Goal: Information Seeking & Learning: Find specific fact

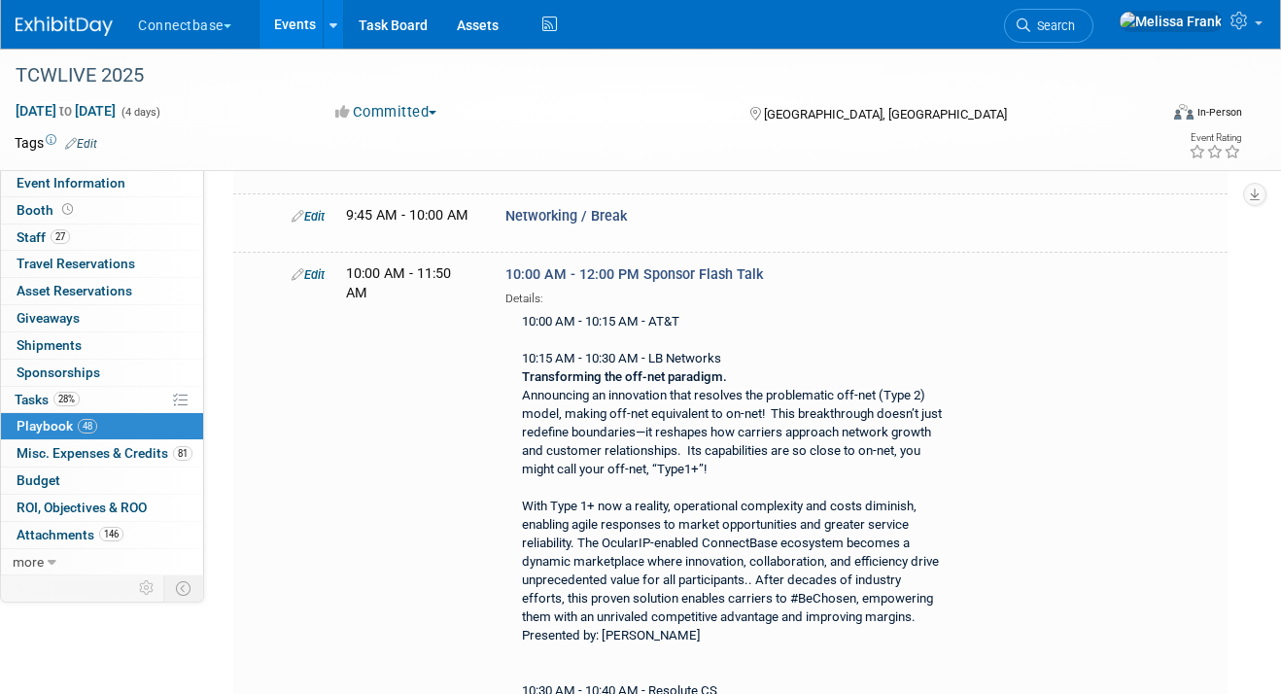
scroll to position [3035, 0]
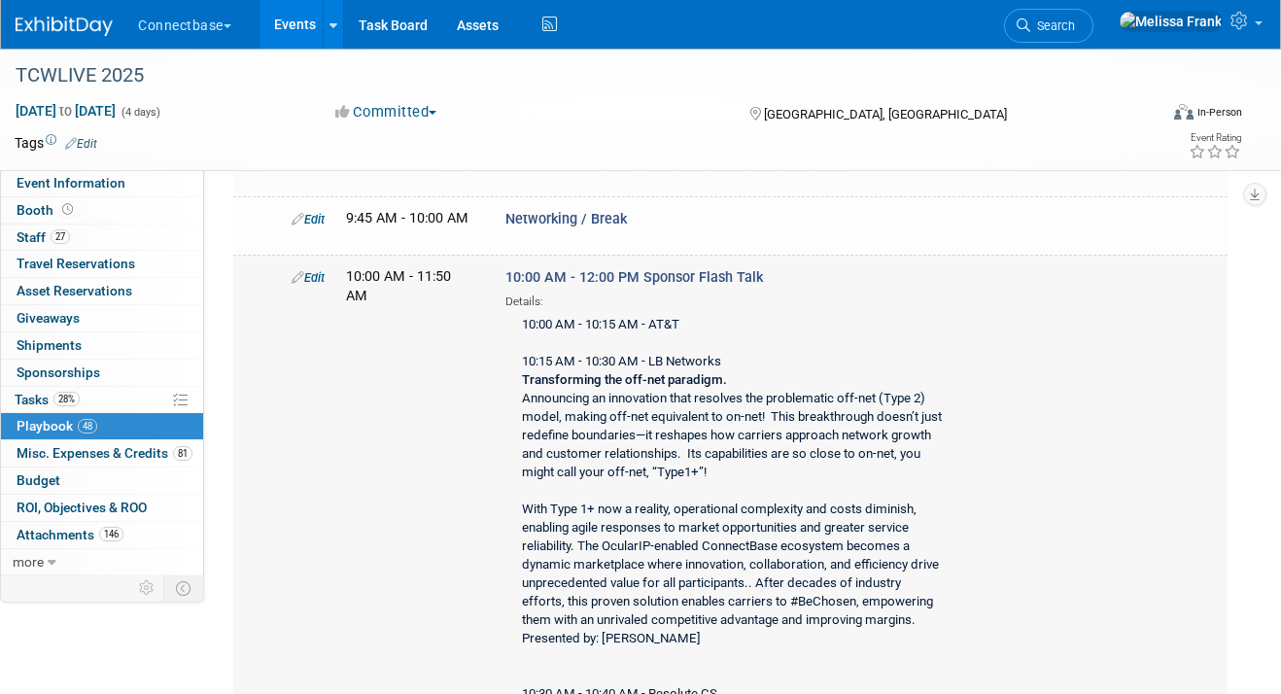
drag, startPoint x: 522, startPoint y: 296, endPoint x: 706, endPoint y: 296, distance: 183.7
copy div "10:00 AM - 10:15 AM - AT&T"
drag, startPoint x: 727, startPoint y: 325, endPoint x: 512, endPoint y: 329, distance: 214.9
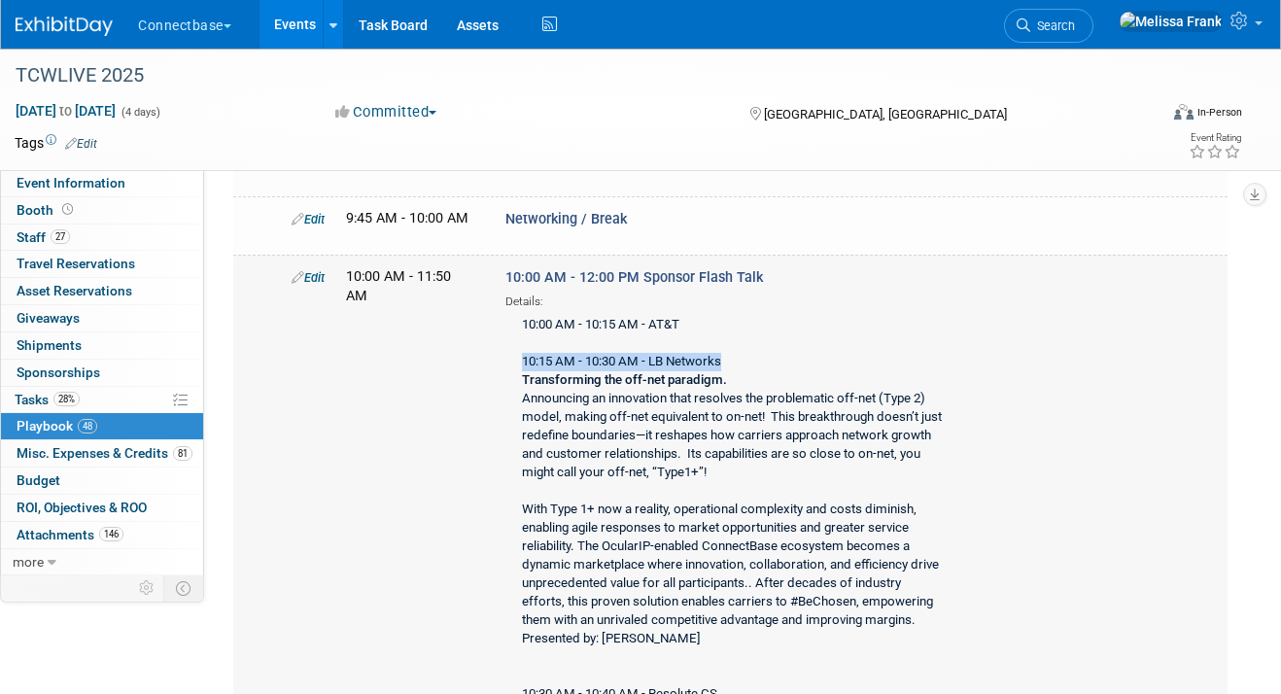
copy div "10:15 AM - 10:30 AM - LB Networks"
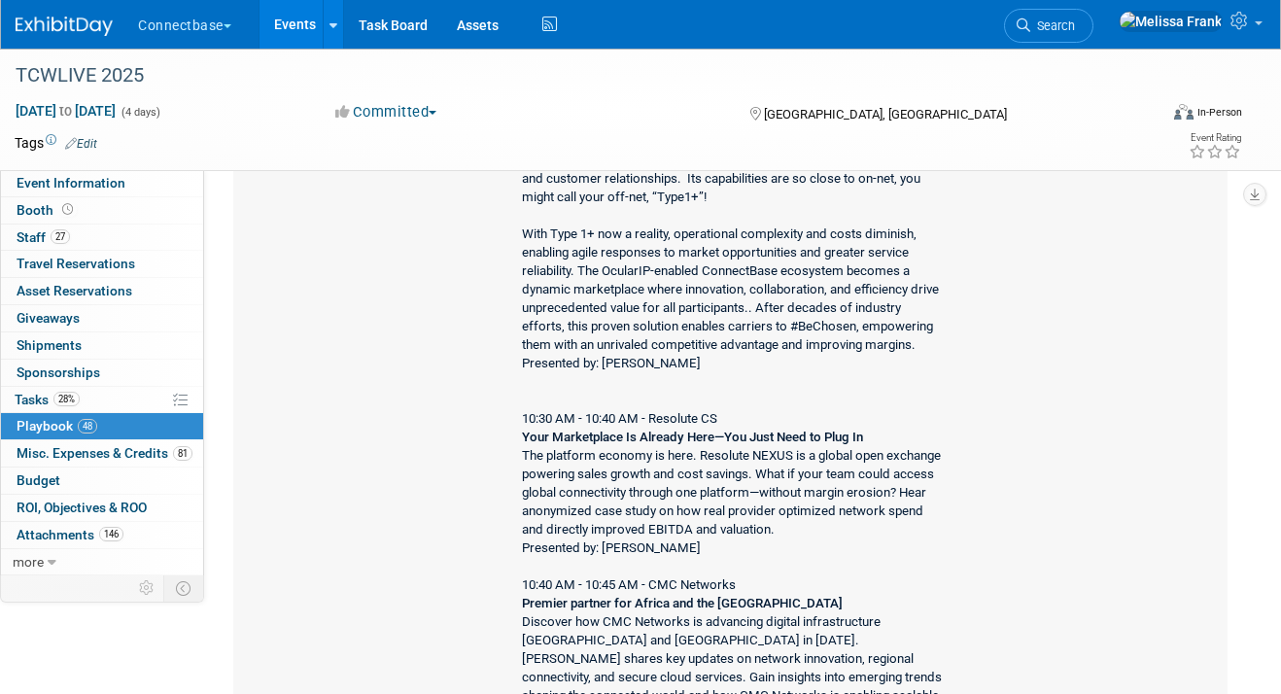
scroll to position [3325, 0]
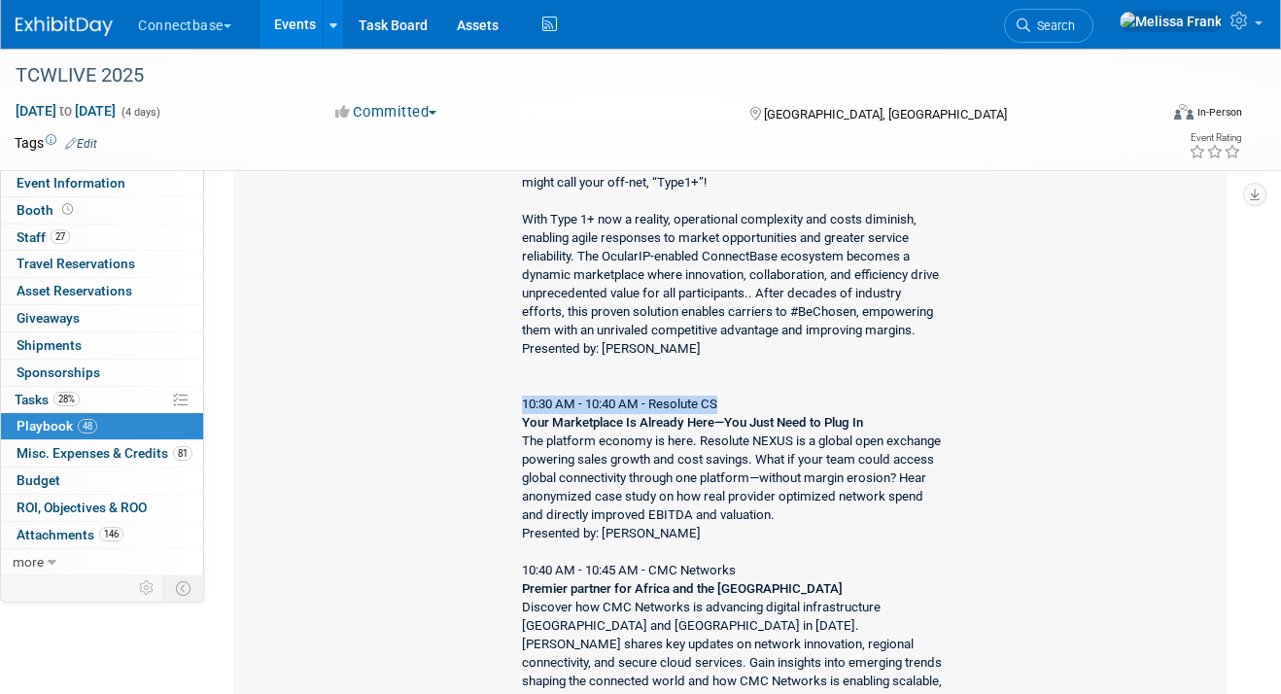
drag, startPoint x: 717, startPoint y: 368, endPoint x: 514, endPoint y: 377, distance: 203.4
copy div "10:30 AM - 10:40 AM - Resolute CS"
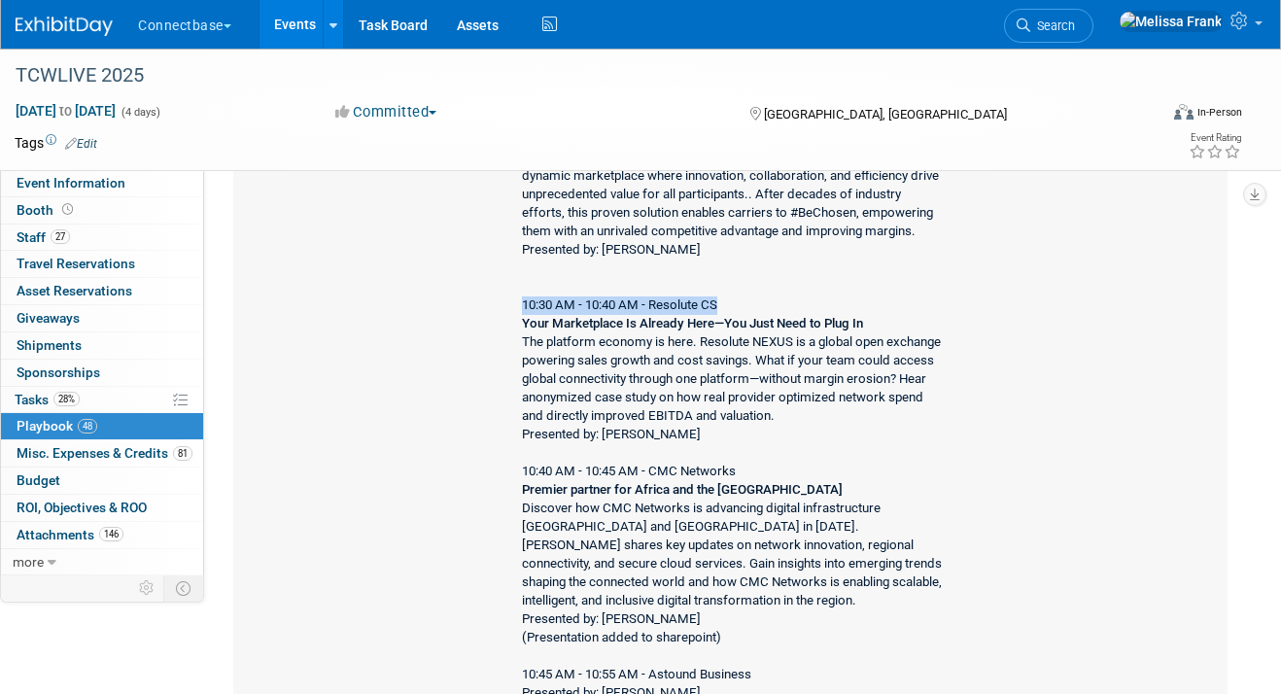
scroll to position [3432, 0]
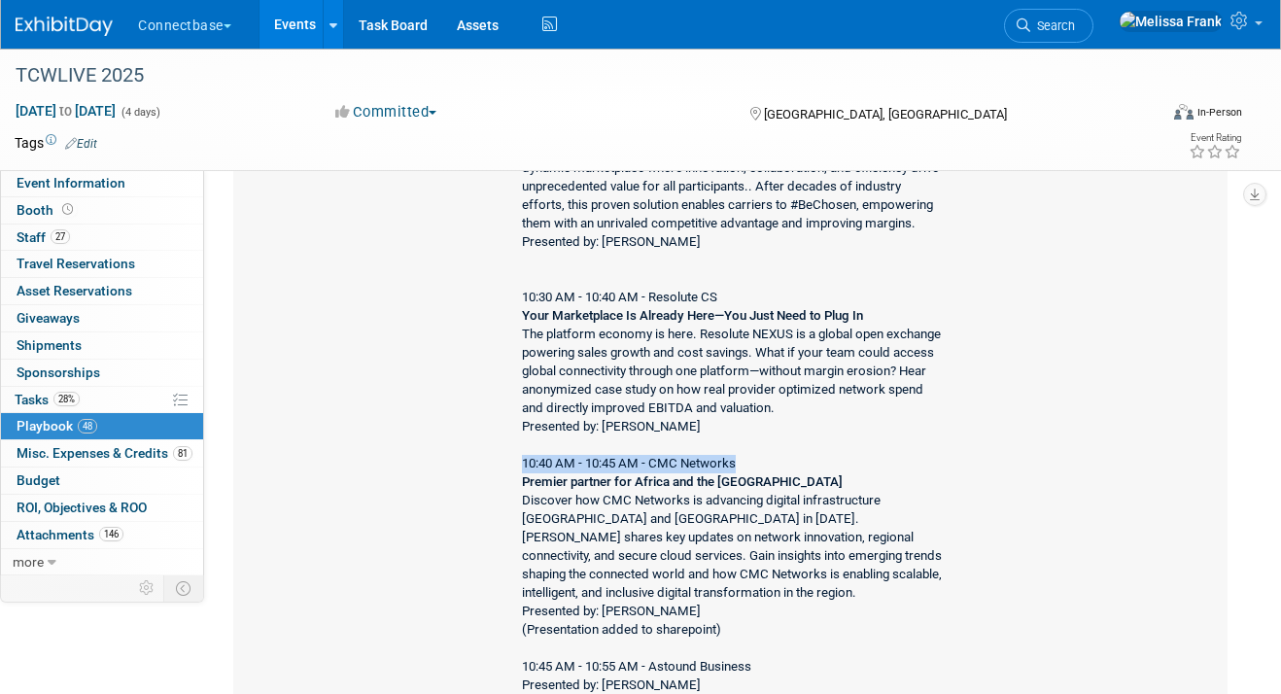
drag, startPoint x: 748, startPoint y: 430, endPoint x: 464, endPoint y: 433, distance: 283.9
copy div "10:40 AM - 10:45 AM - CMC Networks"
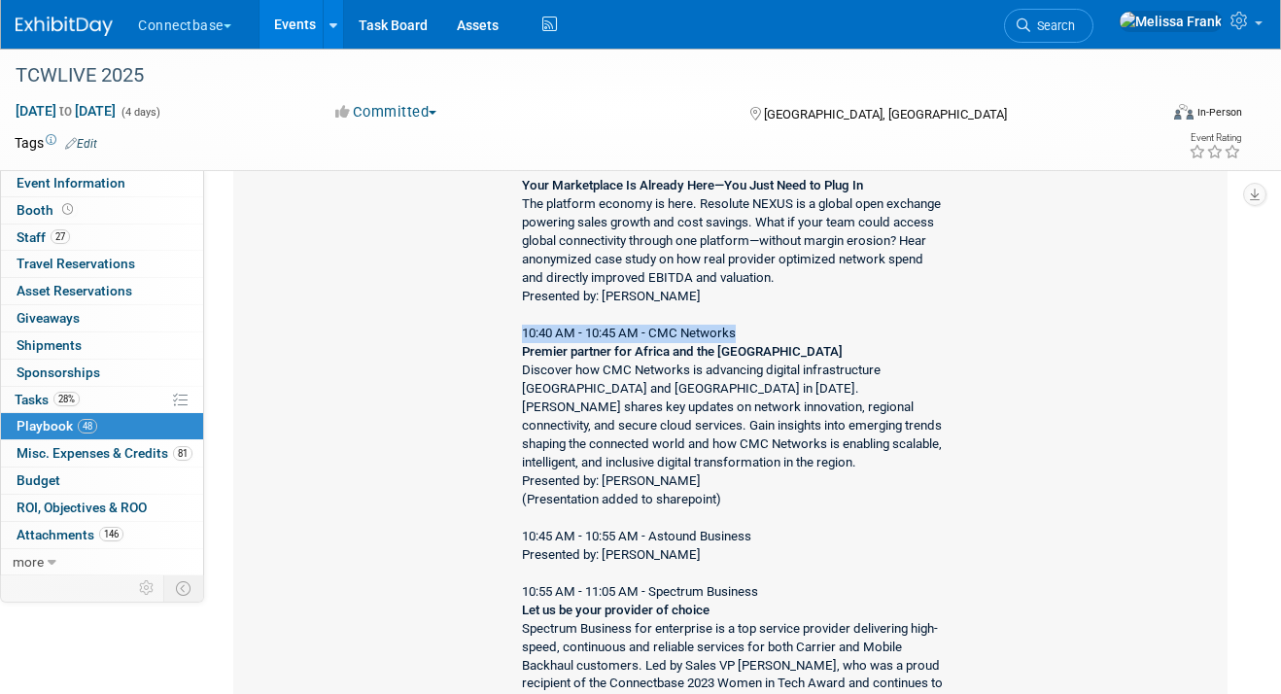
scroll to position [3580, 0]
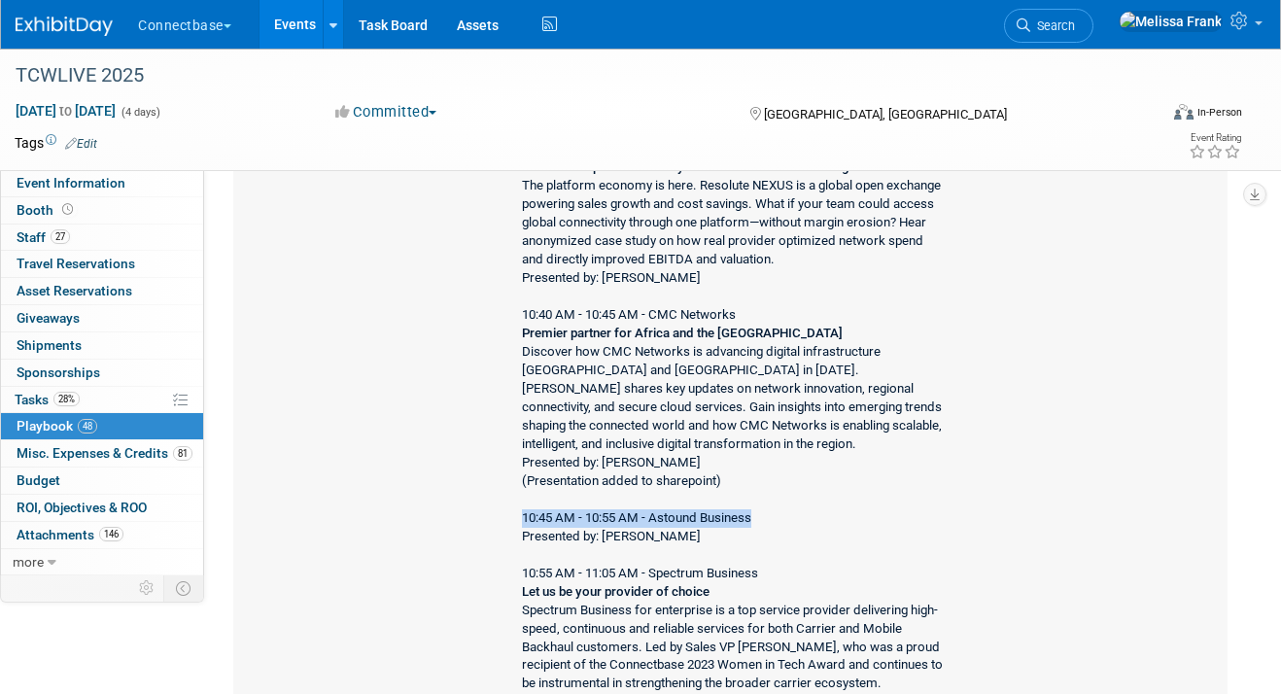
drag, startPoint x: 770, startPoint y: 482, endPoint x: 516, endPoint y: 490, distance: 253.9
click at [516, 490] on div "10:00 AM - 10:15 AM - AT&T 10:15 AM - 10:30 AM - LB Networks Transforming the o…" at bounding box center [730, 703] width 449 height 1877
copy div "10:45 AM - 10:55 AM - Astound Business"
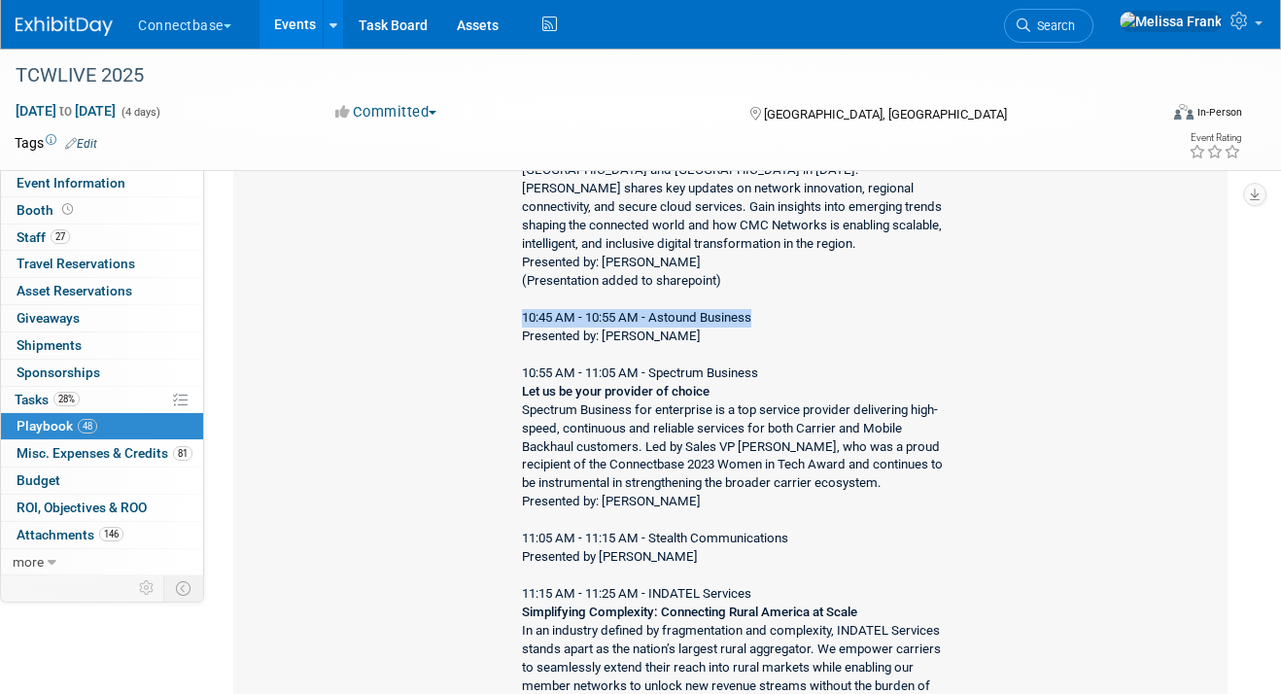
scroll to position [3832, 0]
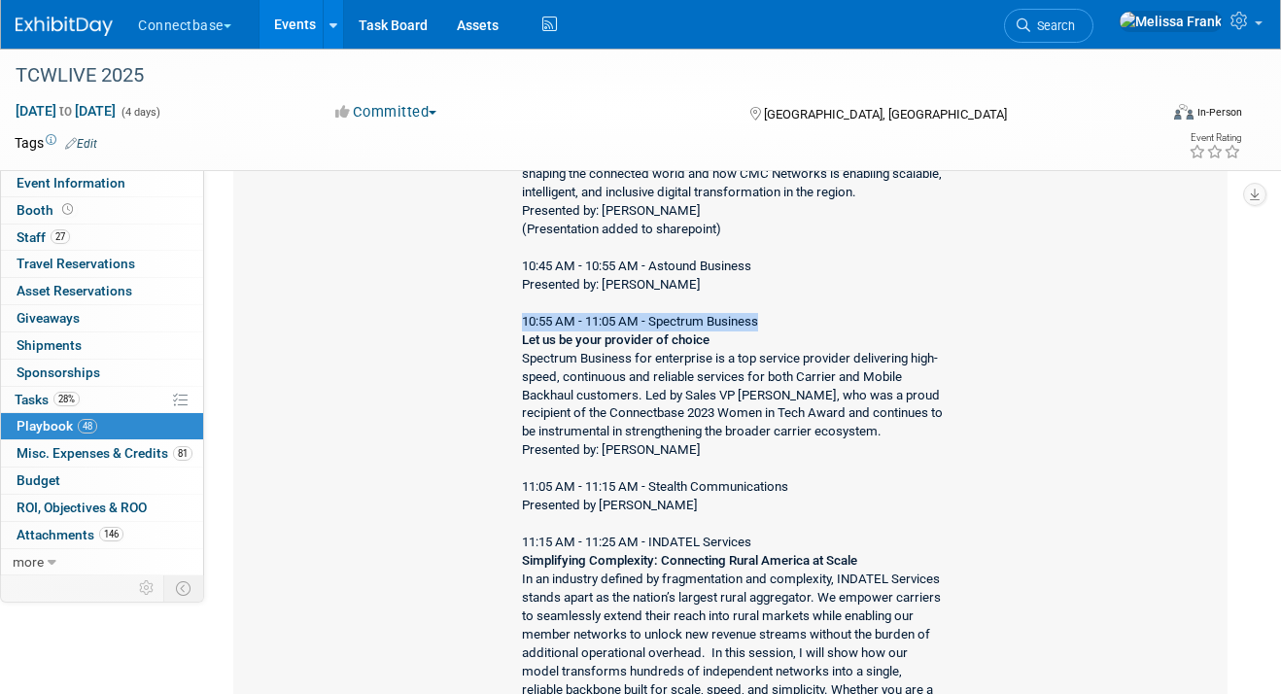
drag, startPoint x: 770, startPoint y: 289, endPoint x: 512, endPoint y: 296, distance: 257.7
click at [512, 296] on div "10:00 AM - 10:15 AM - AT&T 10:15 AM - 10:30 AM - LB Networks Transforming the o…" at bounding box center [730, 451] width 449 height 1877
copy div "10:55 AM - 11:05 AM - Spectrum Business"
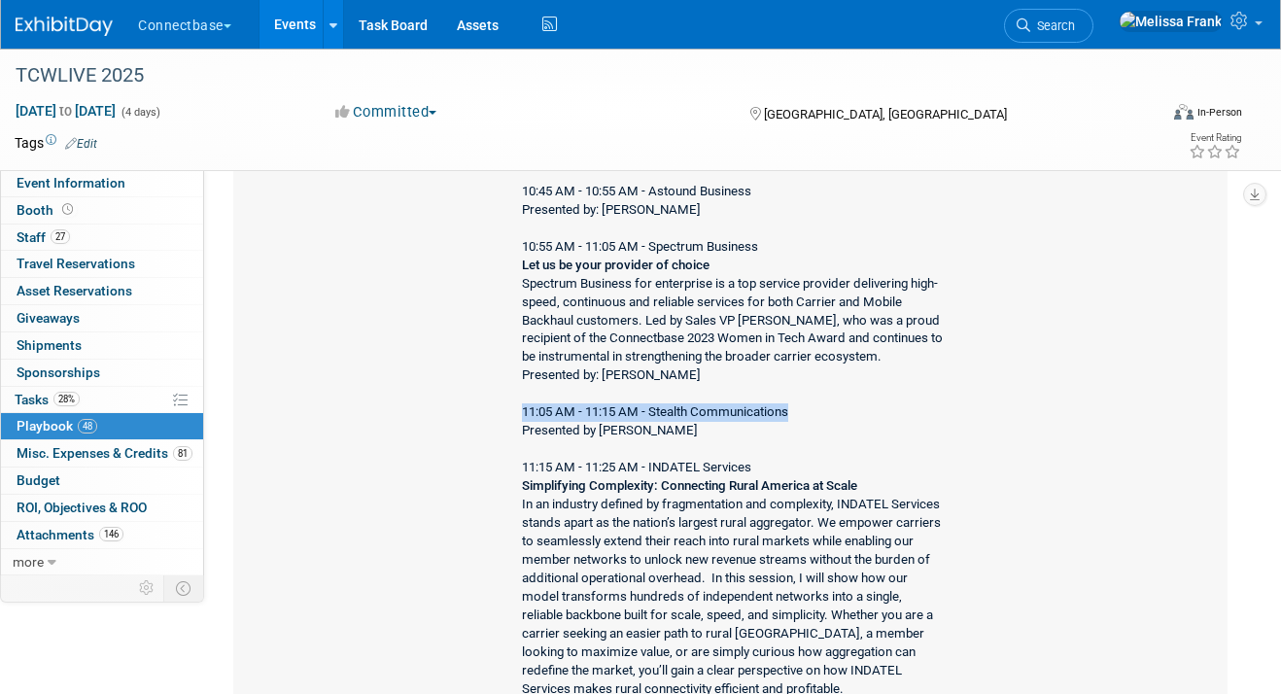
drag, startPoint x: 795, startPoint y: 375, endPoint x: 517, endPoint y: 379, distance: 278.1
click at [517, 379] on div "10:00 AM - 10:15 AM - AT&T 10:15 AM - 10:30 AM - LB Networks Transforming the o…" at bounding box center [730, 376] width 449 height 1877
copy div "11:05 AM - 11:15 AM - Stealth Communications"
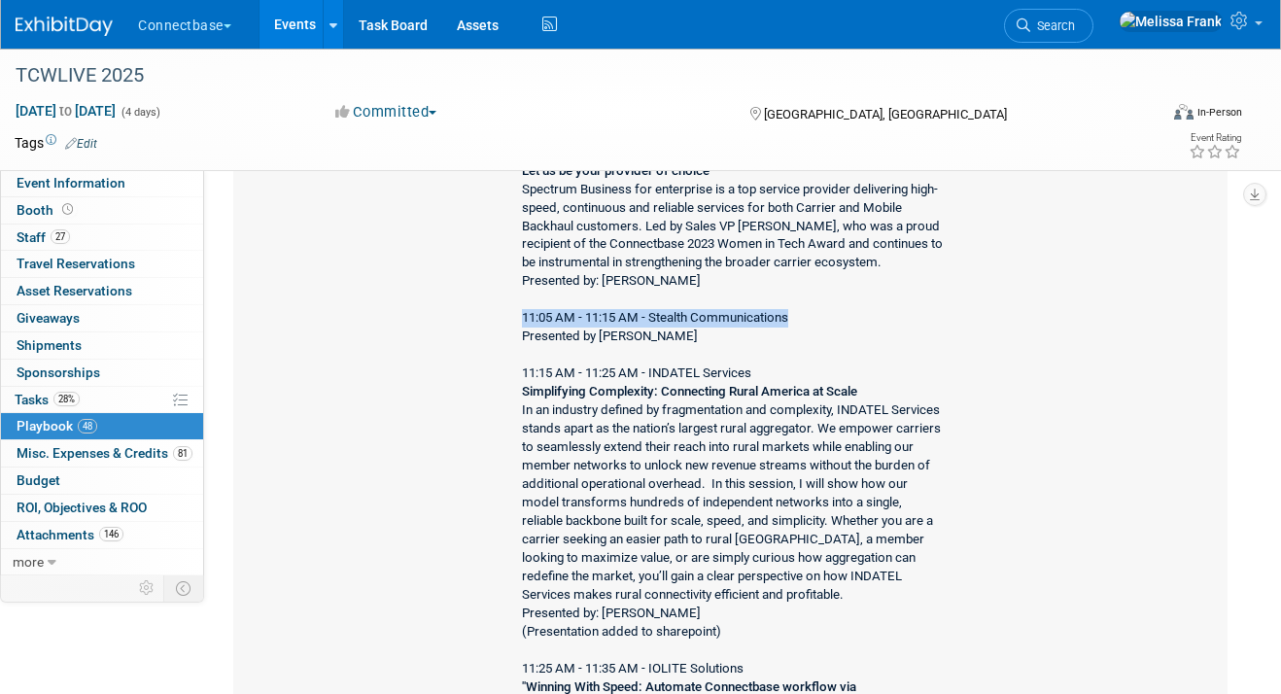
scroll to position [4045, 0]
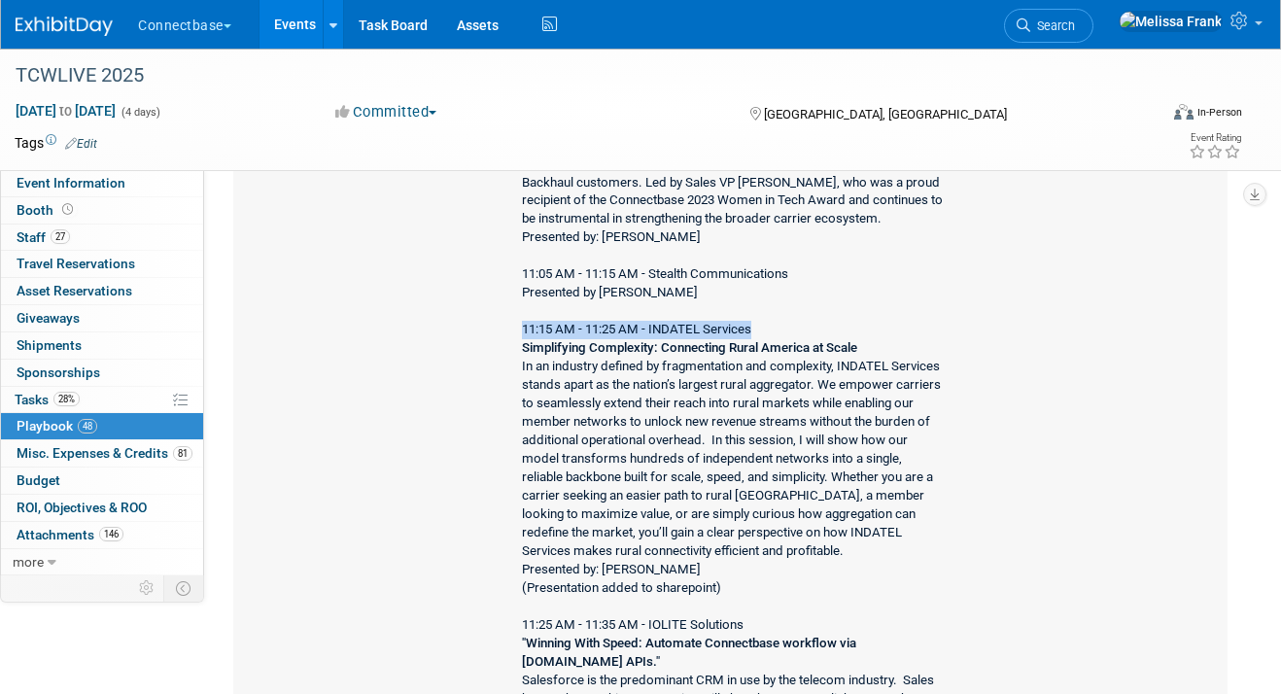
drag, startPoint x: 768, startPoint y: 299, endPoint x: 515, endPoint y: 298, distance: 252.8
click at [515, 298] on div "10:00 AM - 10:15 AM - AT&T 10:15 AM - 10:30 AM - LB Networks Transforming the o…" at bounding box center [730, 238] width 449 height 1877
copy div "11:15 AM - 11:25 AM - INDATEL Services"
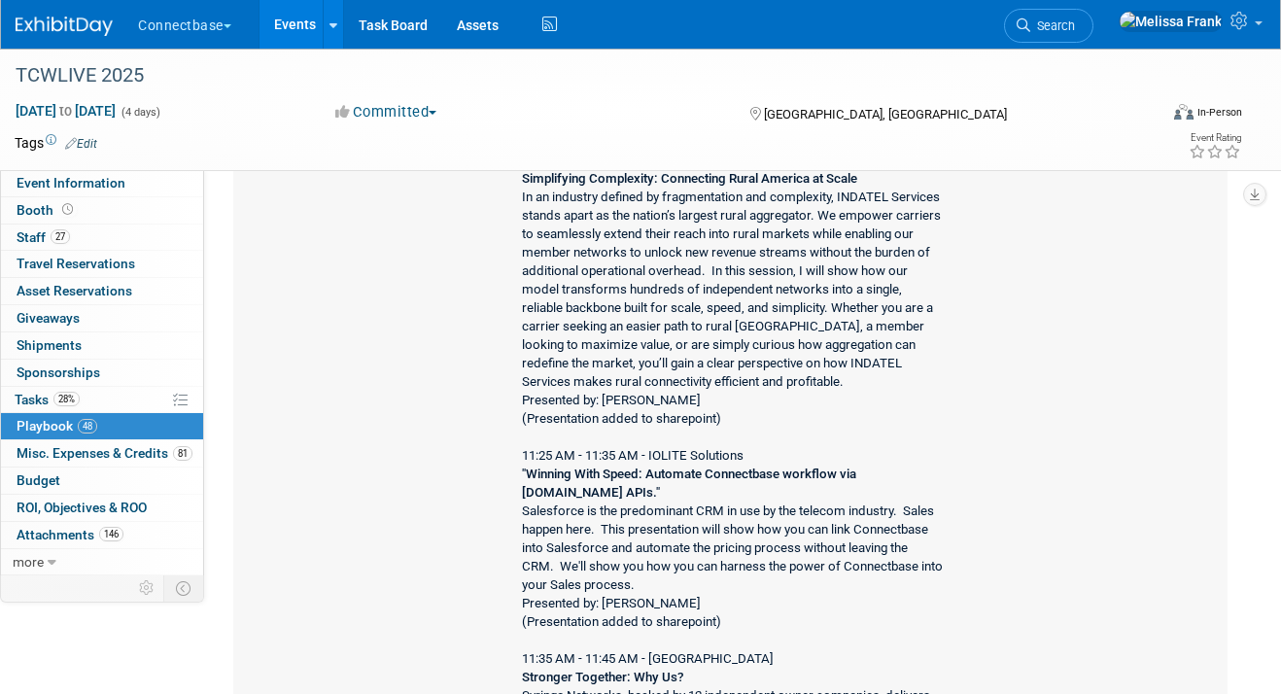
scroll to position [4245, 0]
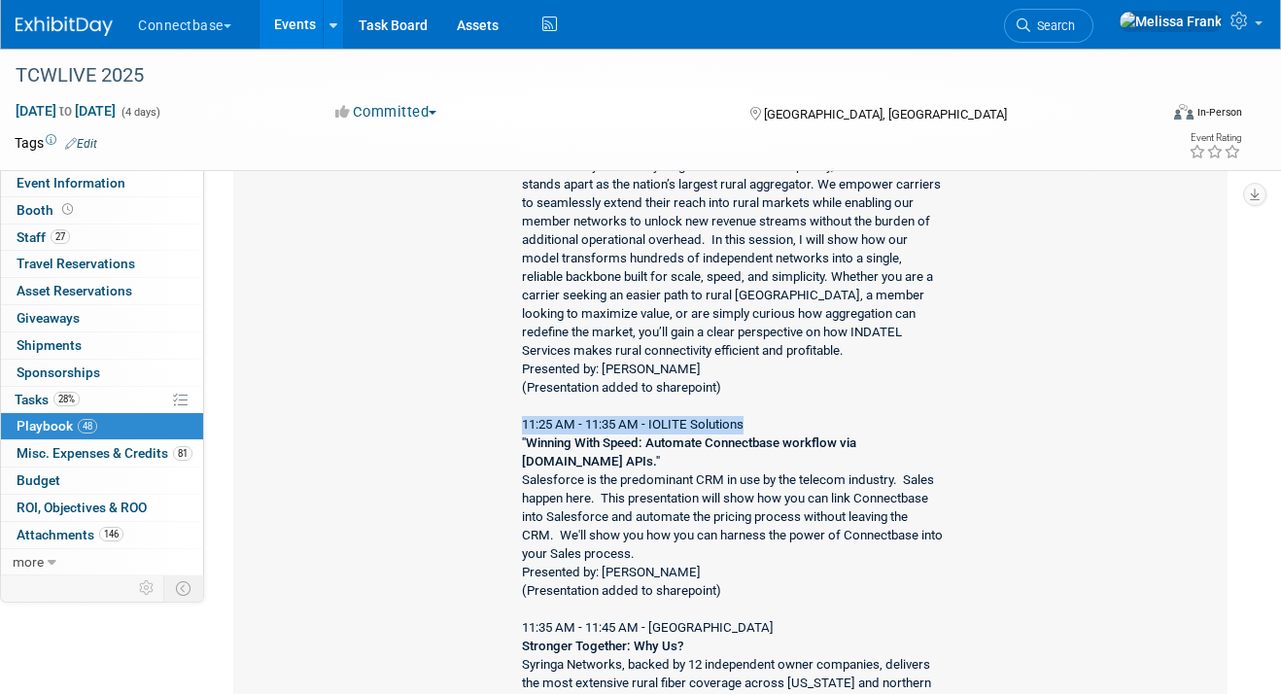
drag, startPoint x: 750, startPoint y: 386, endPoint x: 515, endPoint y: 399, distance: 234.6
click at [515, 399] on div "10:00 AM - 10:15 AM - AT&T 10:15 AM - 10:30 AM - LB Networks Transforming the o…" at bounding box center [730, 38] width 449 height 1877
copy div "11:25 AM - 11:35 AM - IOLITE Solutions"
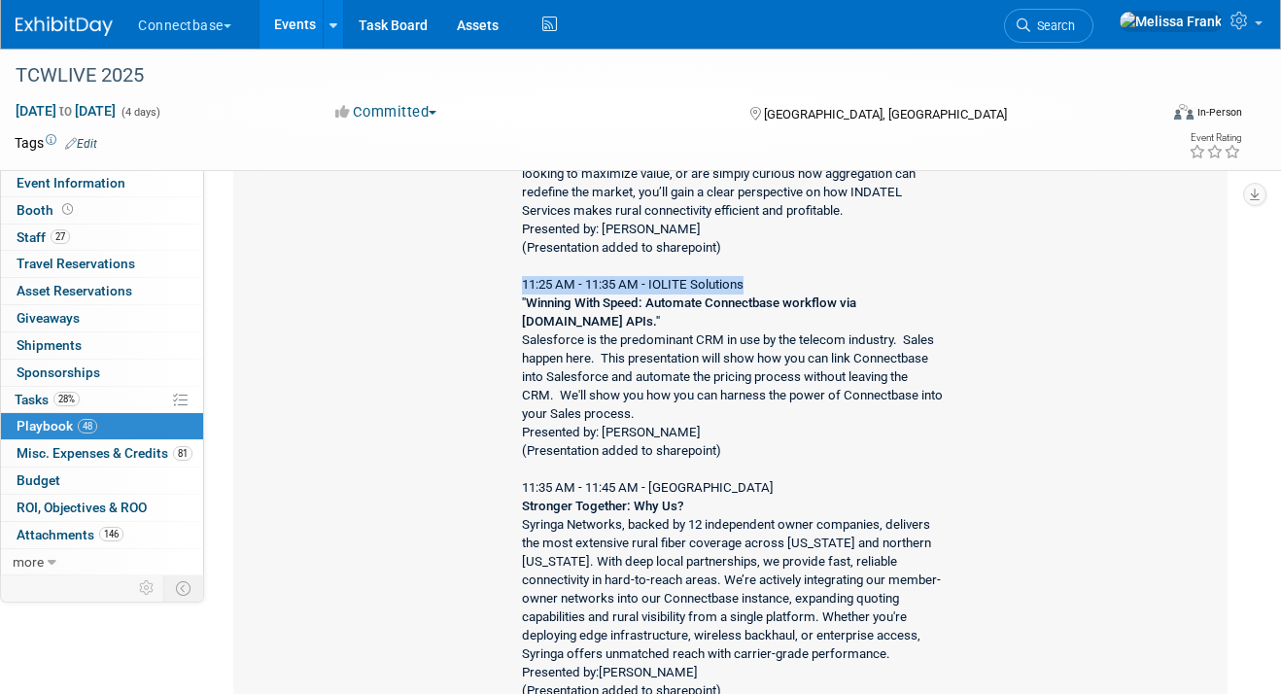
scroll to position [4419, 0]
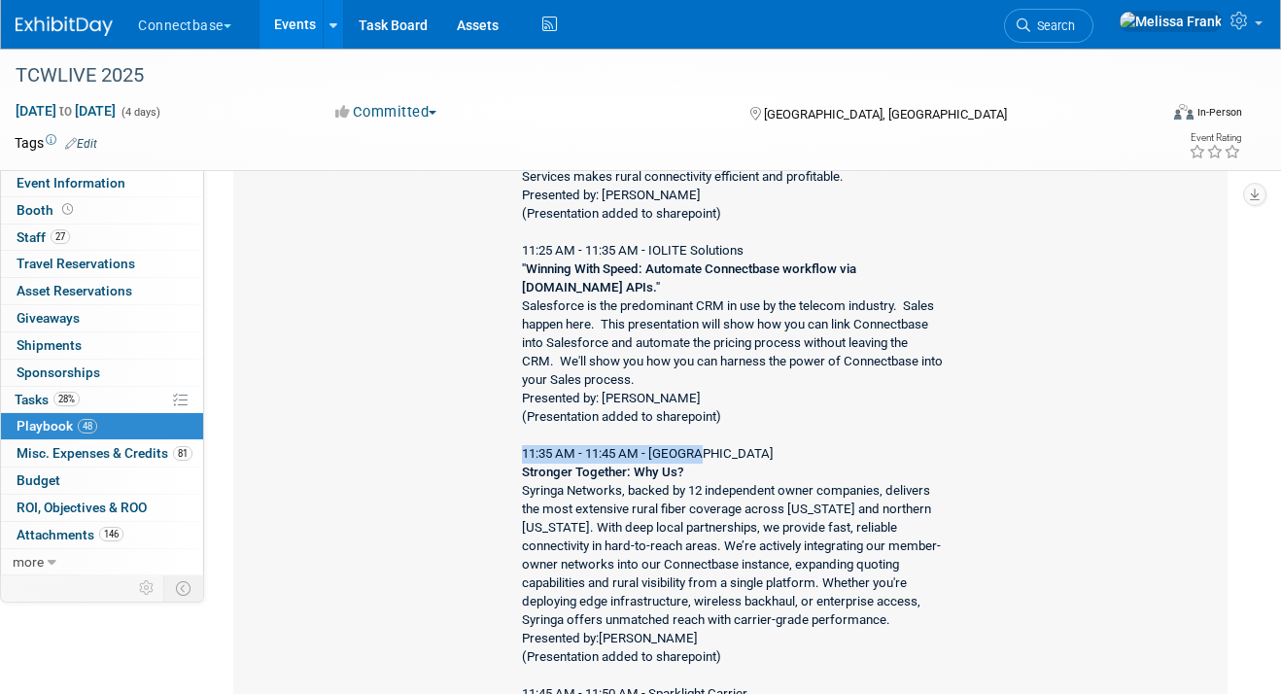
drag, startPoint x: 710, startPoint y: 422, endPoint x: 509, endPoint y: 423, distance: 200.3
copy div "11:35 AM - 11:45 AM - [GEOGRAPHIC_DATA]"
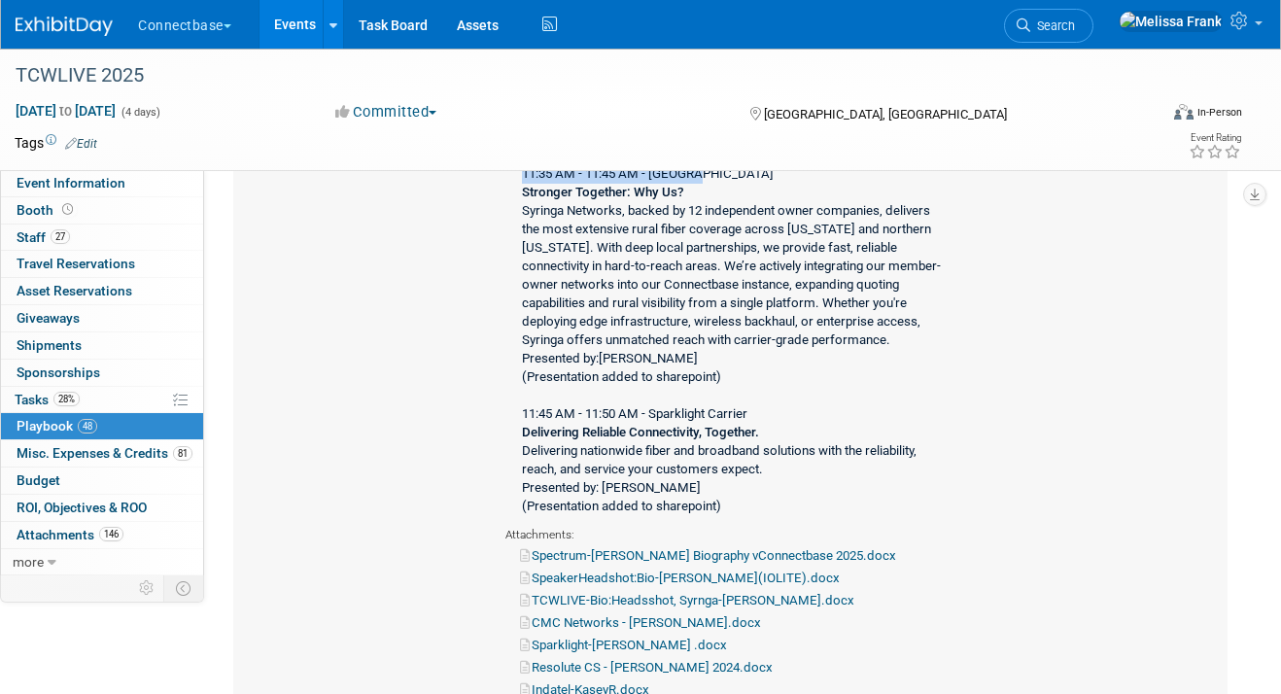
scroll to position [4711, 0]
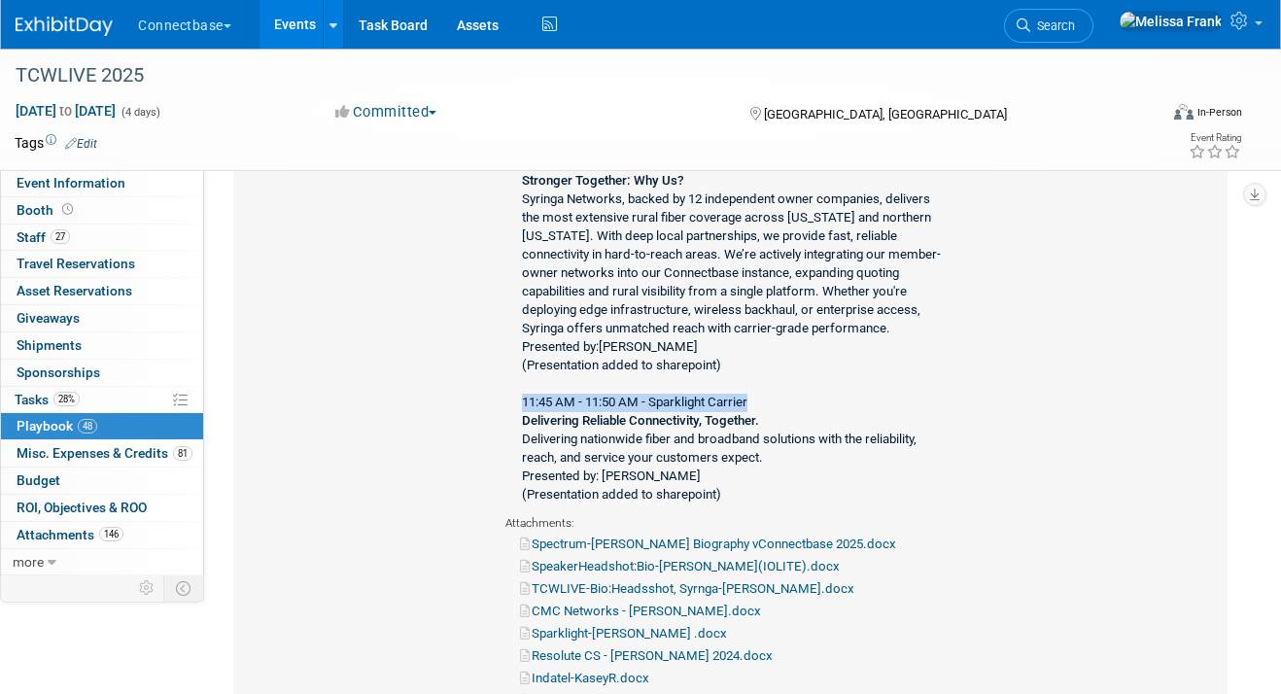
drag, startPoint x: 755, startPoint y: 369, endPoint x: 505, endPoint y: 375, distance: 250.9
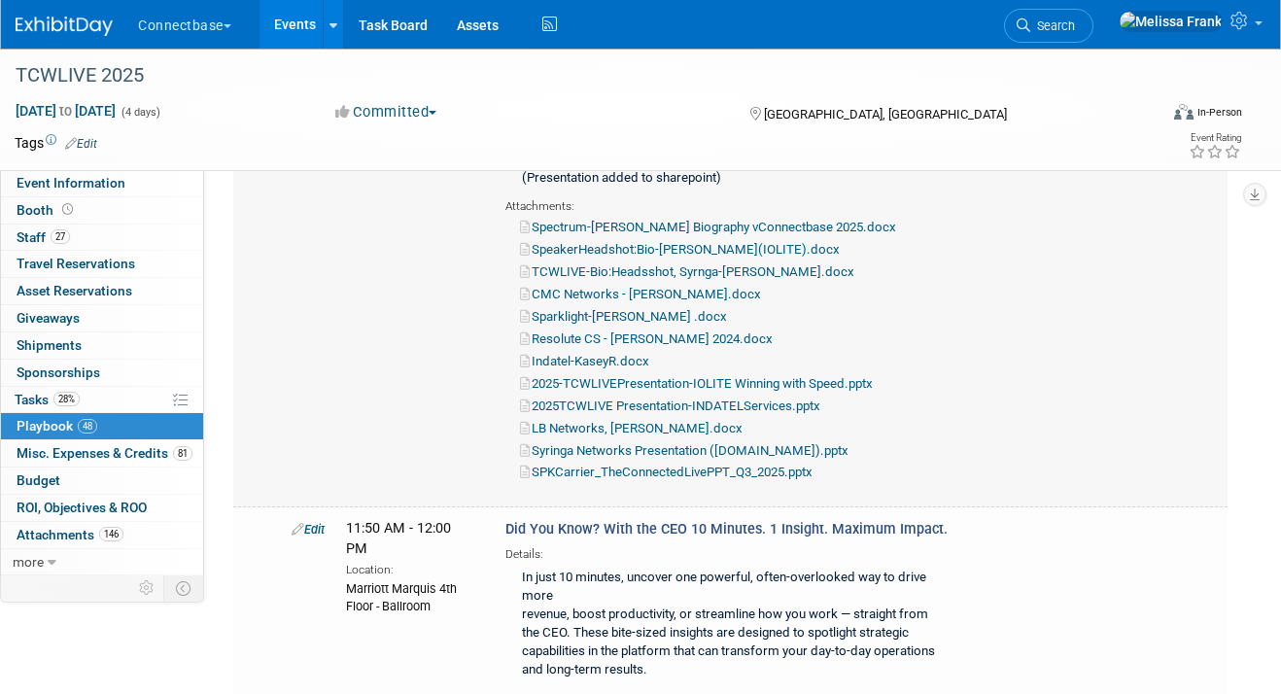
scroll to position [5037, 0]
